Goal: Navigation & Orientation: Find specific page/section

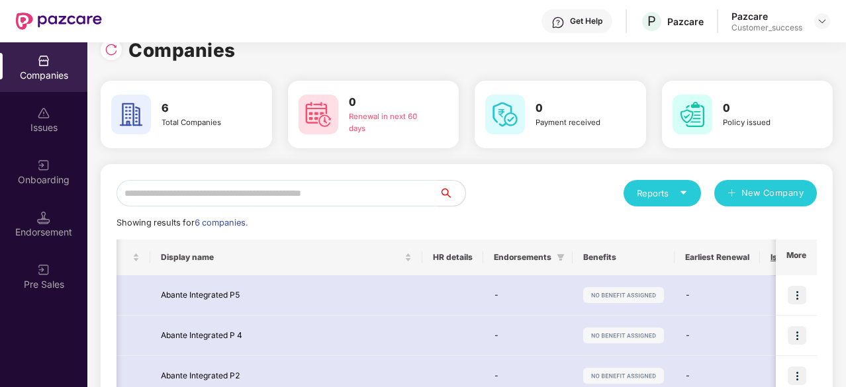
scroll to position [17, 0]
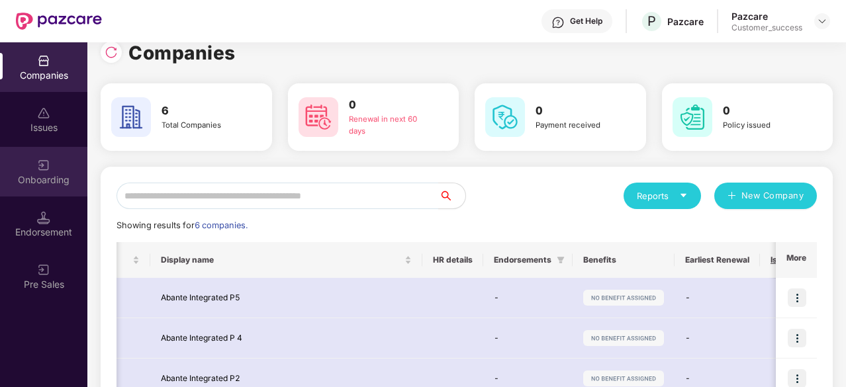
click at [32, 193] on div "Onboarding" at bounding box center [43, 172] width 87 height 50
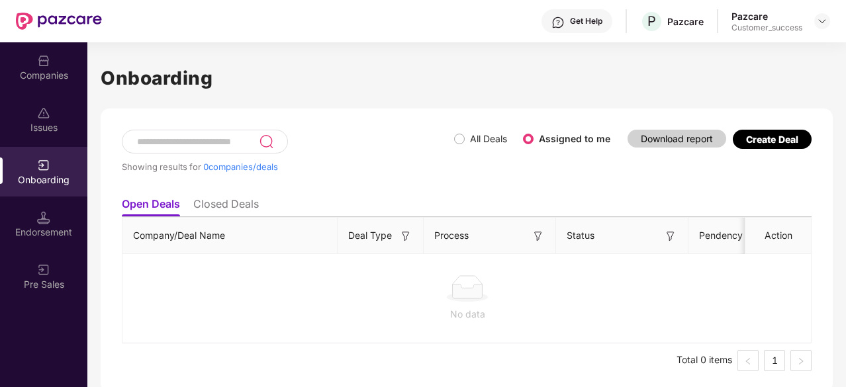
click at [41, 78] on div "Companies" at bounding box center [43, 75] width 87 height 13
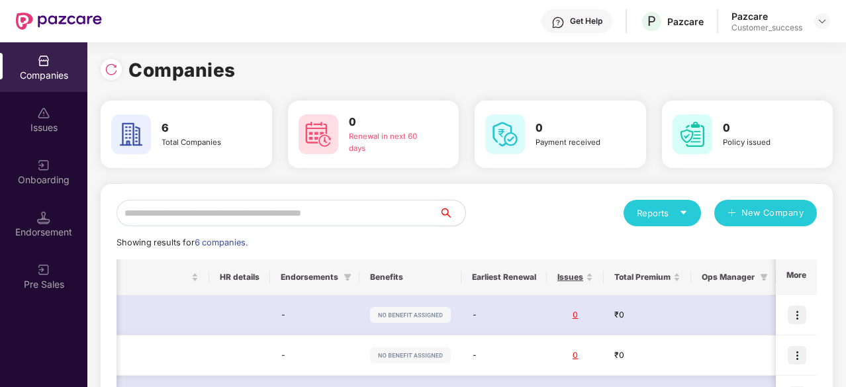
scroll to position [0, 485]
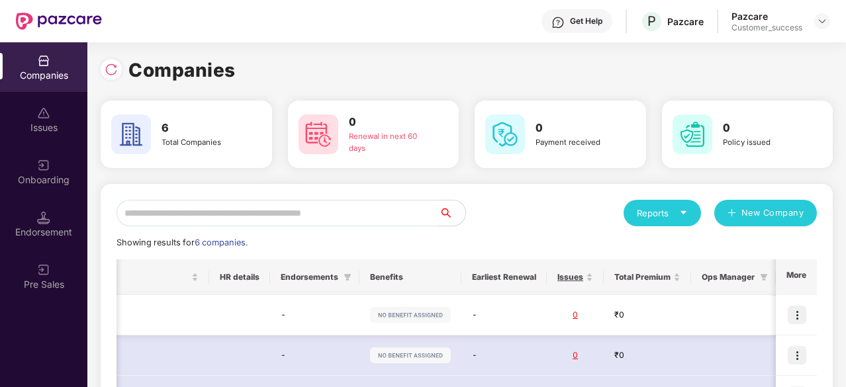
click at [793, 310] on img at bounding box center [797, 315] width 19 height 19
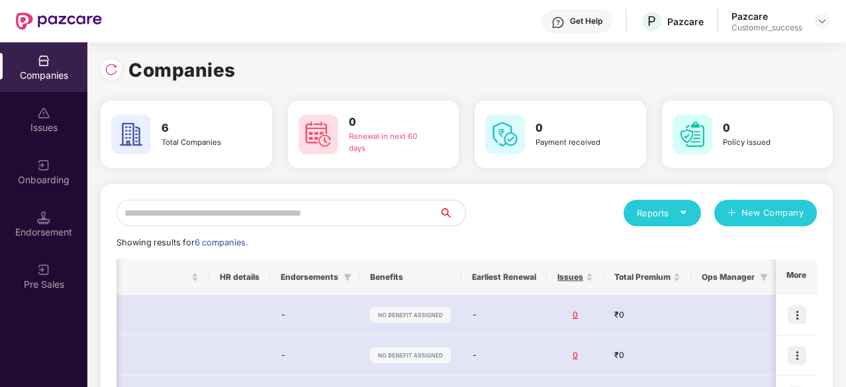
click at [577, 186] on div "Reports New Company Showing results for 6 companies. Registered name Display na…" at bounding box center [467, 392] width 732 height 417
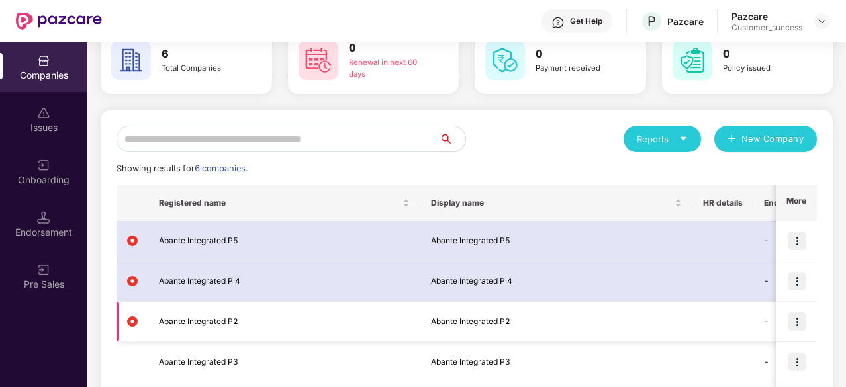
scroll to position [0, 0]
